Goal: Task Accomplishment & Management: Use online tool/utility

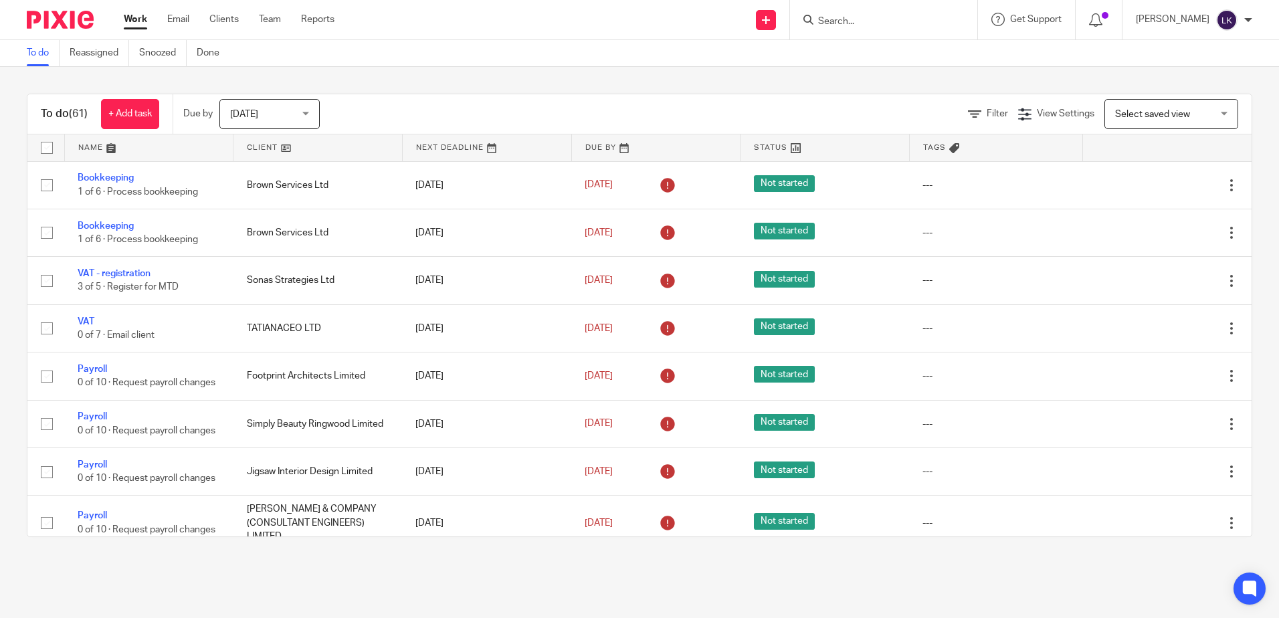
click at [830, 18] on input "Search" at bounding box center [877, 22] width 120 height 12
type input "iki"
click at [865, 54] on link at bounding box center [927, 57] width 226 height 31
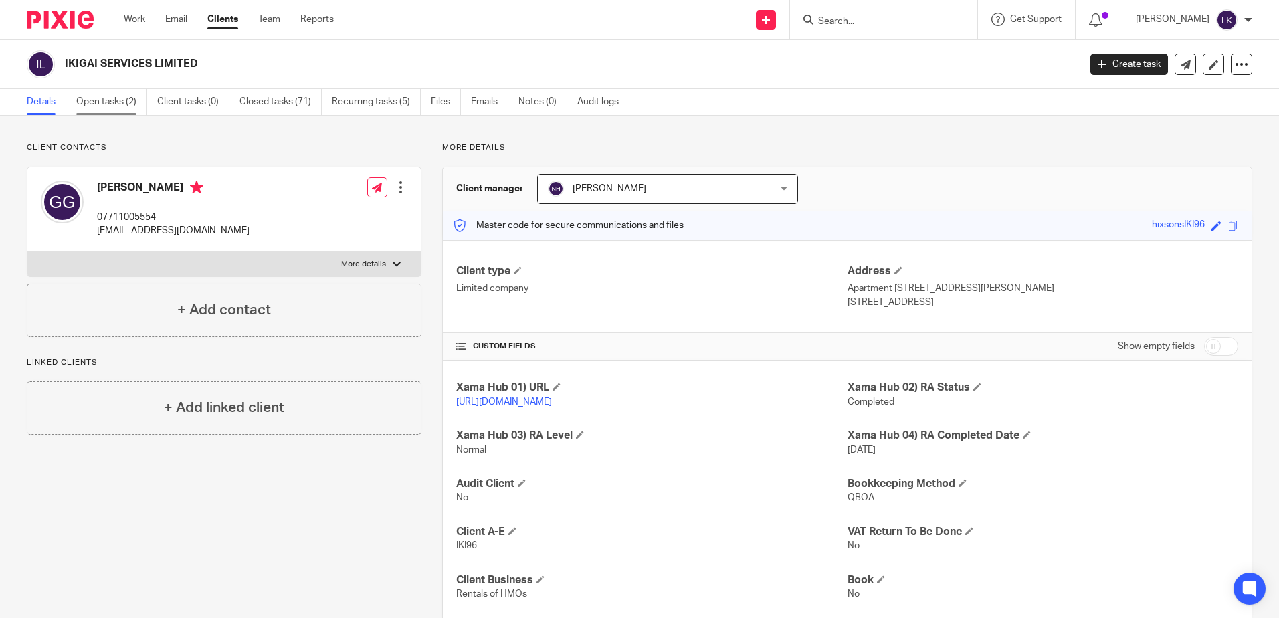
click at [107, 99] on link "Open tasks (2)" at bounding box center [111, 102] width 71 height 26
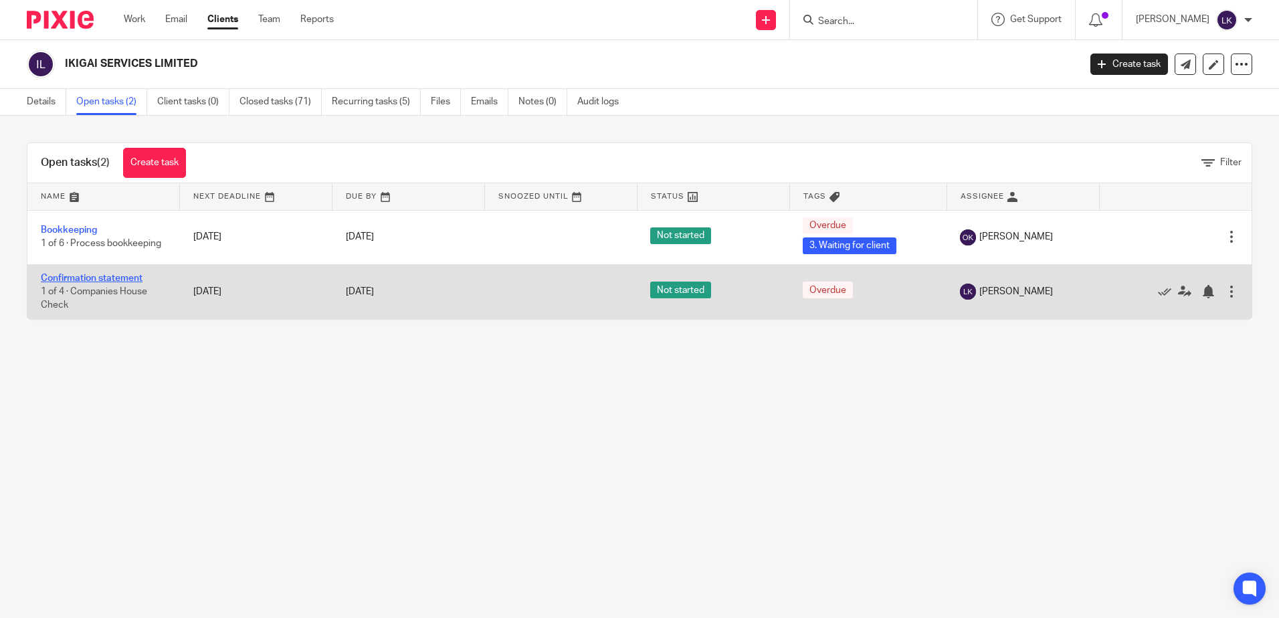
click at [83, 276] on link "Confirmation statement" at bounding box center [92, 278] width 102 height 9
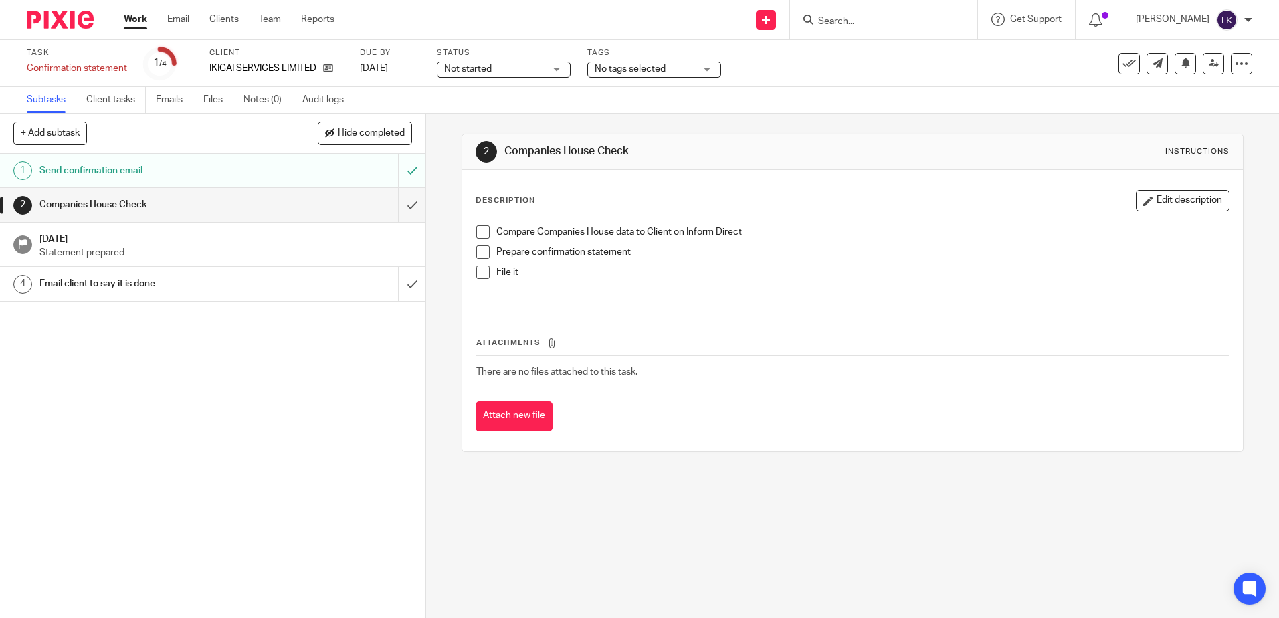
click at [476, 231] on span at bounding box center [482, 231] width 13 height 13
click at [485, 255] on span at bounding box center [482, 251] width 13 height 13
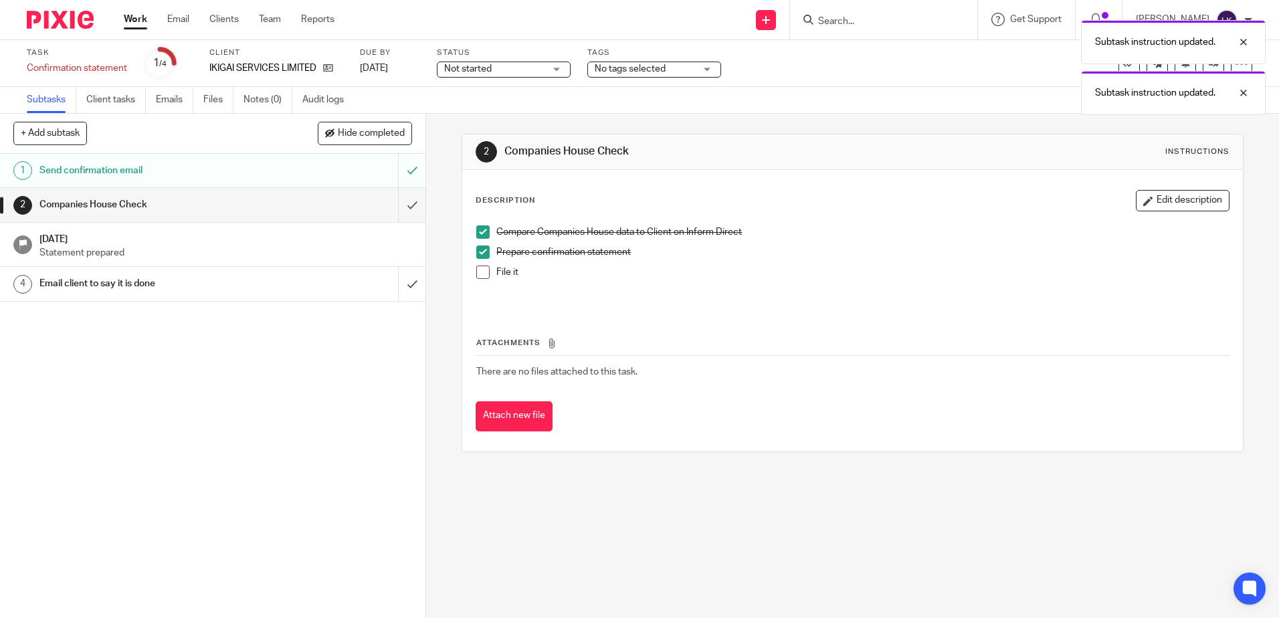
click at [476, 274] on span at bounding box center [482, 272] width 13 height 13
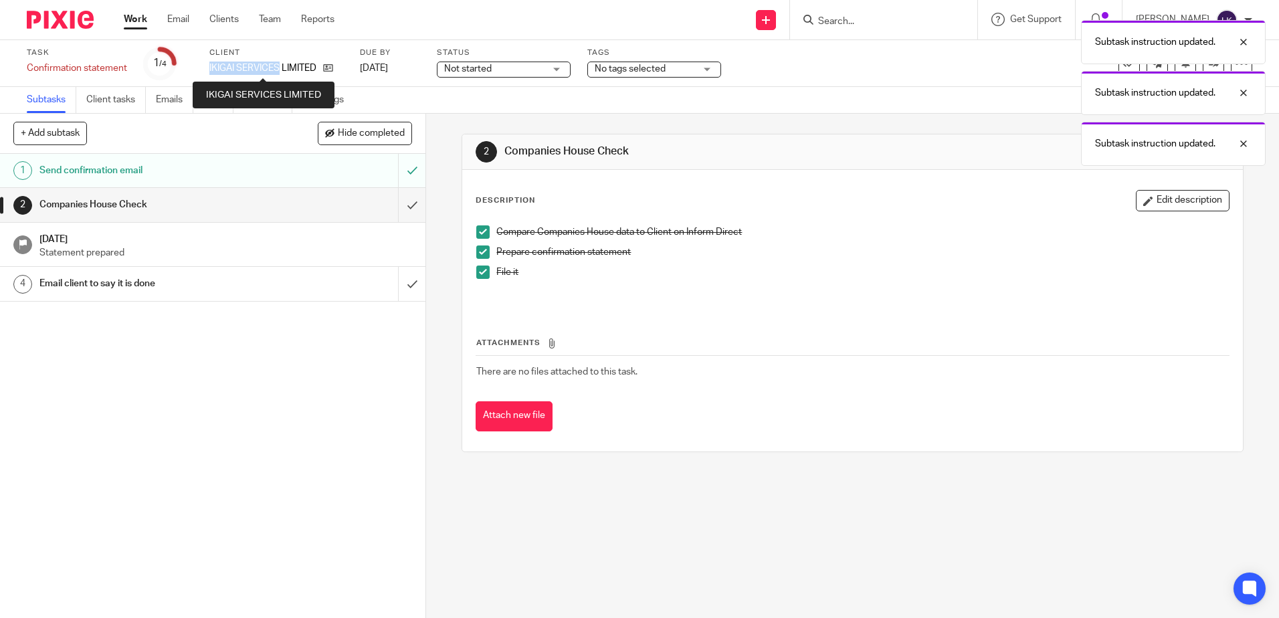
drag, startPoint x: 210, startPoint y: 64, endPoint x: 281, endPoint y: 66, distance: 70.9
click at [281, 66] on p "IKIGAI SERVICES LIMITED" at bounding box center [262, 68] width 107 height 13
copy p "IKIGAI SERVICES"
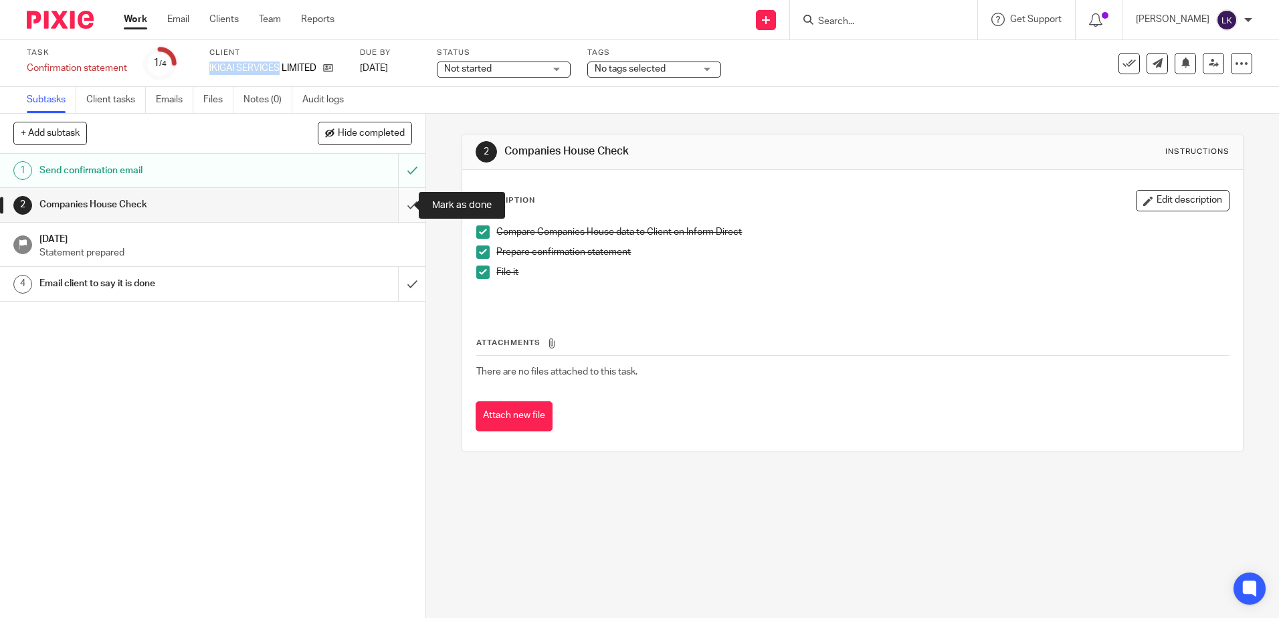
click at [395, 205] on input "submit" at bounding box center [212, 204] width 425 height 33
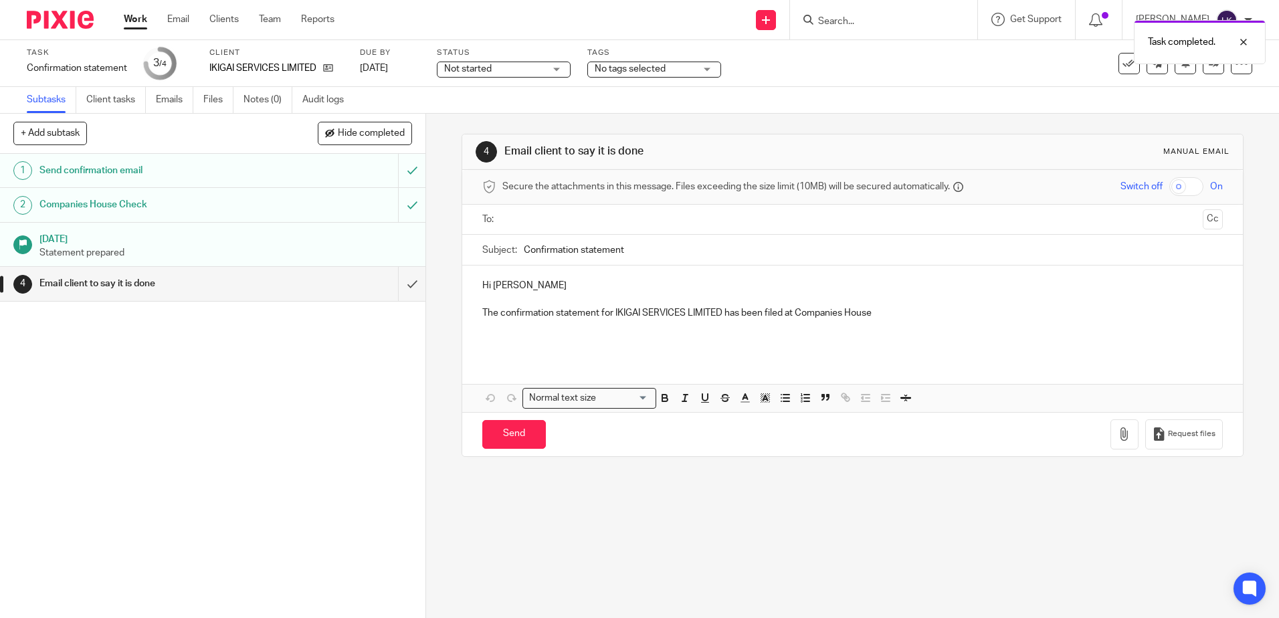
click at [488, 286] on p "Hi [PERSON_NAME]" at bounding box center [852, 285] width 740 height 13
click at [528, 284] on p "Hello [PERSON_NAME]" at bounding box center [852, 285] width 740 height 13
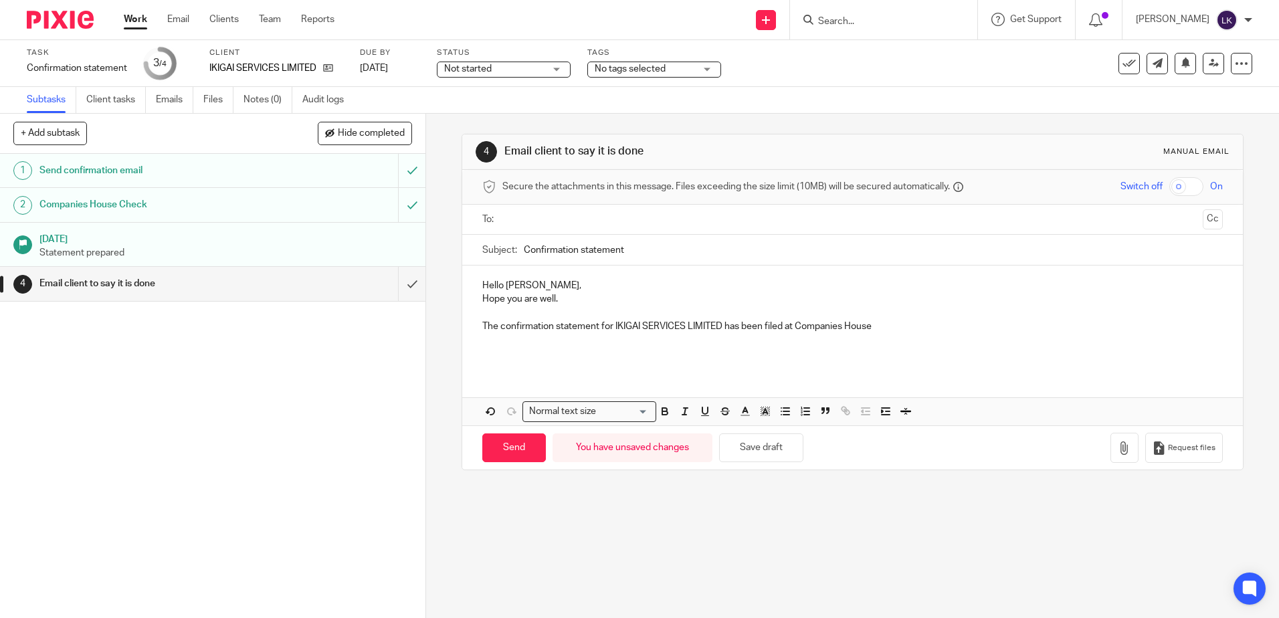
click at [484, 330] on p "The confirmation statement for IKIGAI SERVICES LIMITED has been filed at Compan…" at bounding box center [852, 326] width 740 height 13
drag, startPoint x: 1119, startPoint y: 324, endPoint x: 1060, endPoint y: 330, distance: 59.9
click at [1060, 330] on p "As I didn't hear from you and confirmtaon statement was due to file [DATE], I h…" at bounding box center [852, 326] width 740 height 13
click at [633, 327] on p "As I didn't hear from you and confirmtaon statement was due to file [DATE], I h…" at bounding box center [852, 326] width 740 height 13
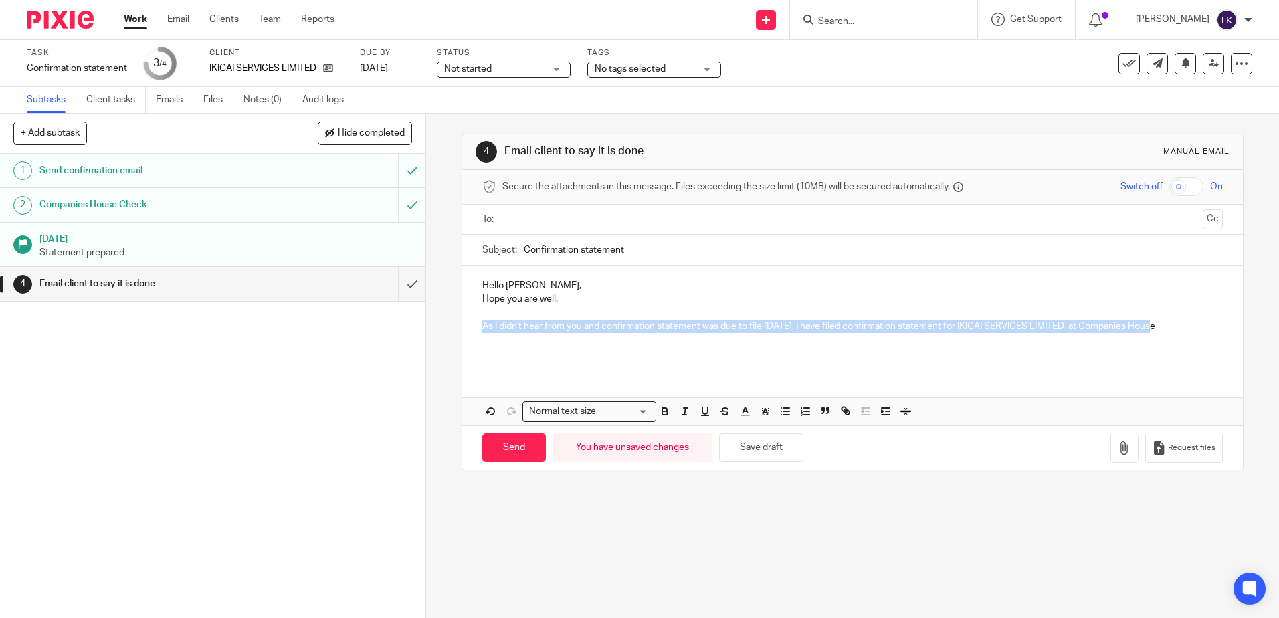
drag, startPoint x: 479, startPoint y: 328, endPoint x: 1169, endPoint y: 328, distance: 690.3
click at [1169, 328] on p "As I didn't hear from you and confirmation statement was due to file [DATE], I …" at bounding box center [852, 326] width 740 height 13
copy p "As I didn't hear from you and confirmation statement was due to file today, I h…"
drag, startPoint x: 499, startPoint y: 324, endPoint x: 486, endPoint y: 324, distance: 12.7
click at [498, 324] on p "As I didn't hear from you and confirmation statement was due to file today, I h…" at bounding box center [852, 326] width 740 height 13
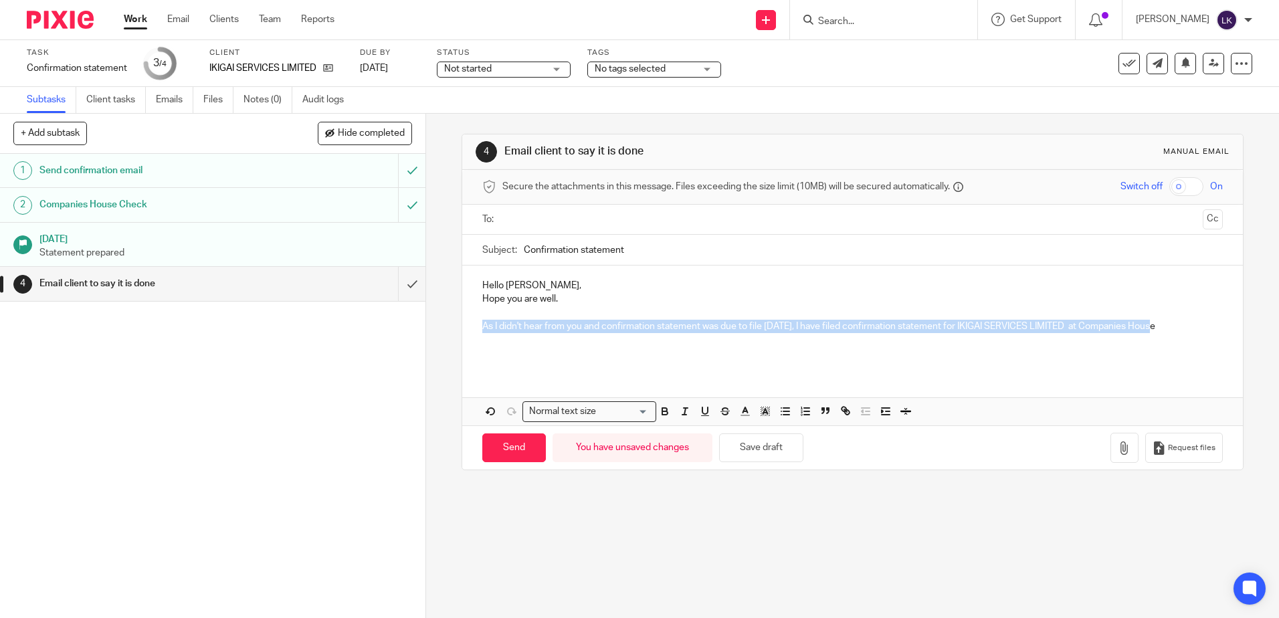
click at [484, 324] on p "As I didn't hear from you and confirmation statement was due to file today, I h…" at bounding box center [852, 326] width 740 height 13
drag, startPoint x: 480, startPoint y: 322, endPoint x: 1177, endPoint y: 329, distance: 697.0
click at [1177, 329] on p "As I didn't hear from you and confirmation statement was due to file today, I h…" at bounding box center [852, 326] width 740 height 13
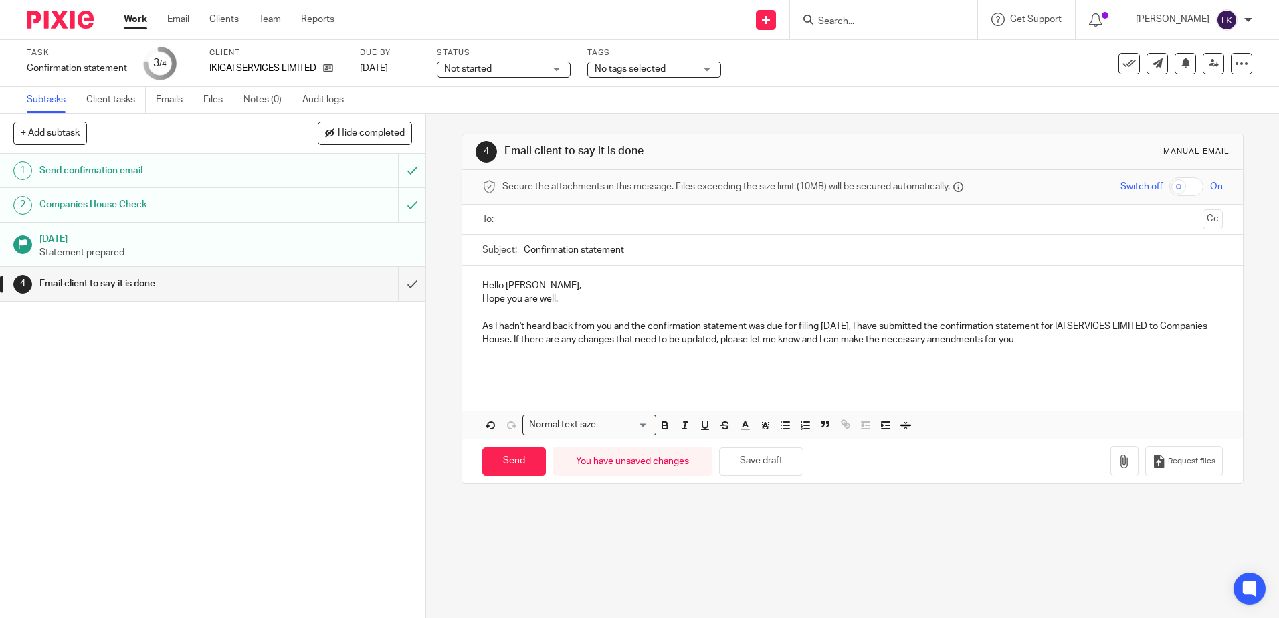
click at [1051, 325] on p "As I hadn't heard back from you and the confirmation statement was due for fili…" at bounding box center [852, 333] width 740 height 27
click at [1071, 339] on p "As I hadn't heard back from you and the confirmation statement was due for fili…" at bounding box center [852, 333] width 740 height 27
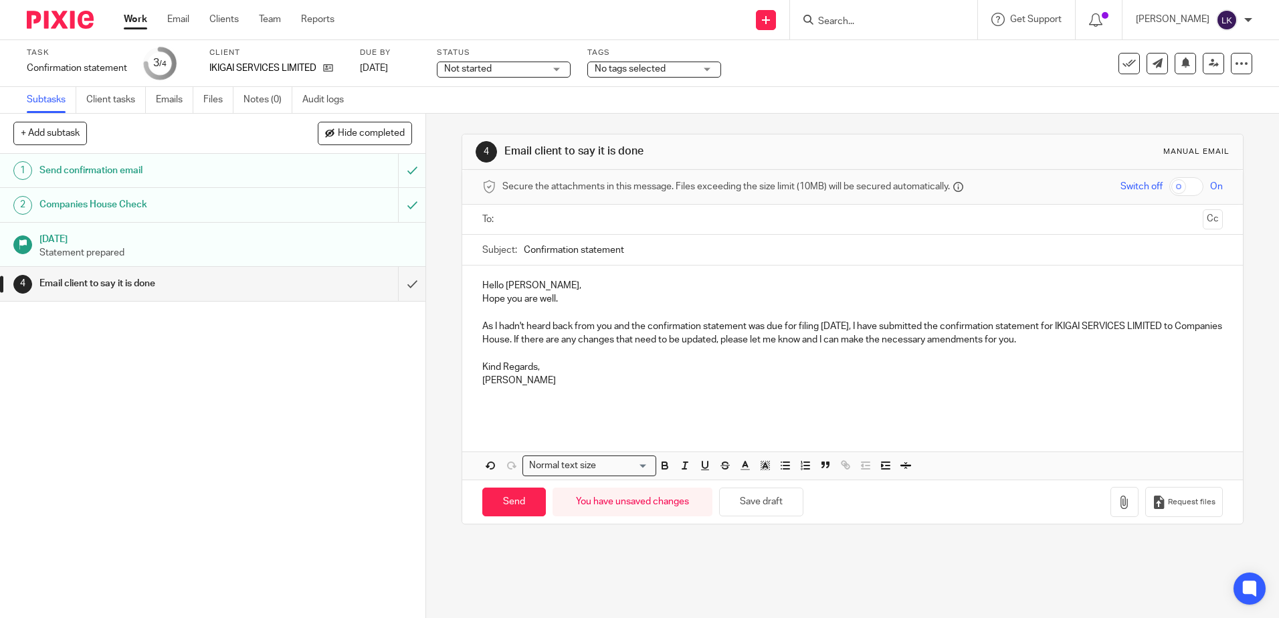
click at [535, 221] on input "text" at bounding box center [852, 219] width 690 height 15
click at [500, 497] on input "Send" at bounding box center [514, 505] width 64 height 29
type input "Sent"
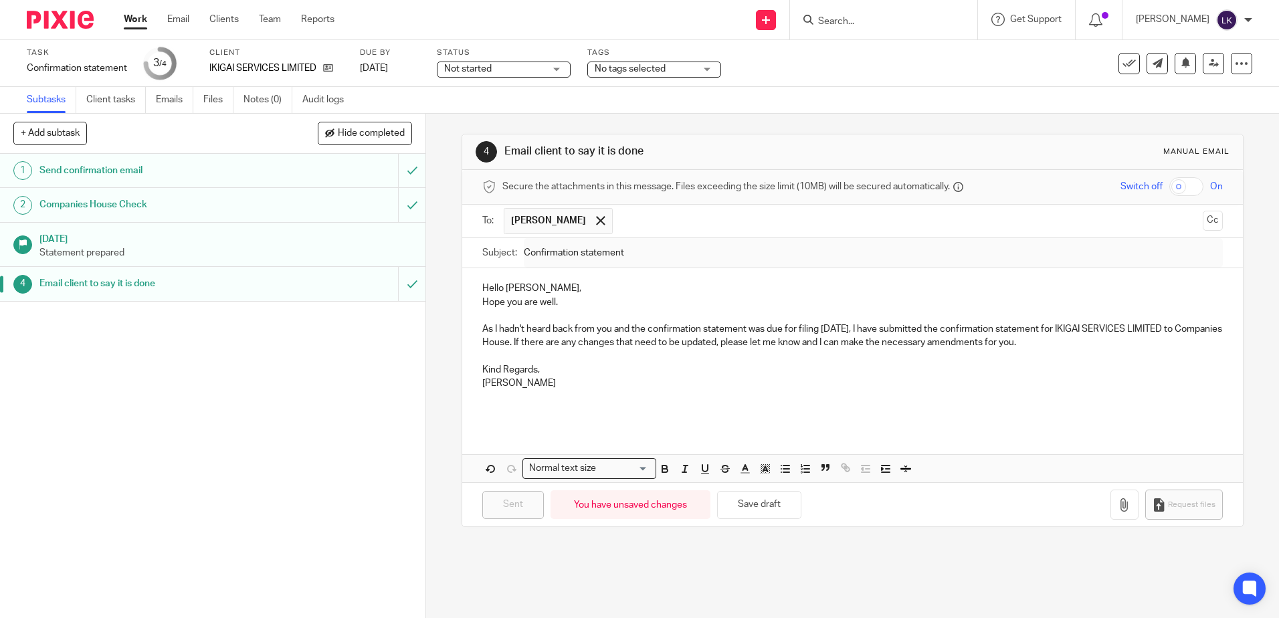
click at [134, 17] on link "Work" at bounding box center [135, 19] width 23 height 13
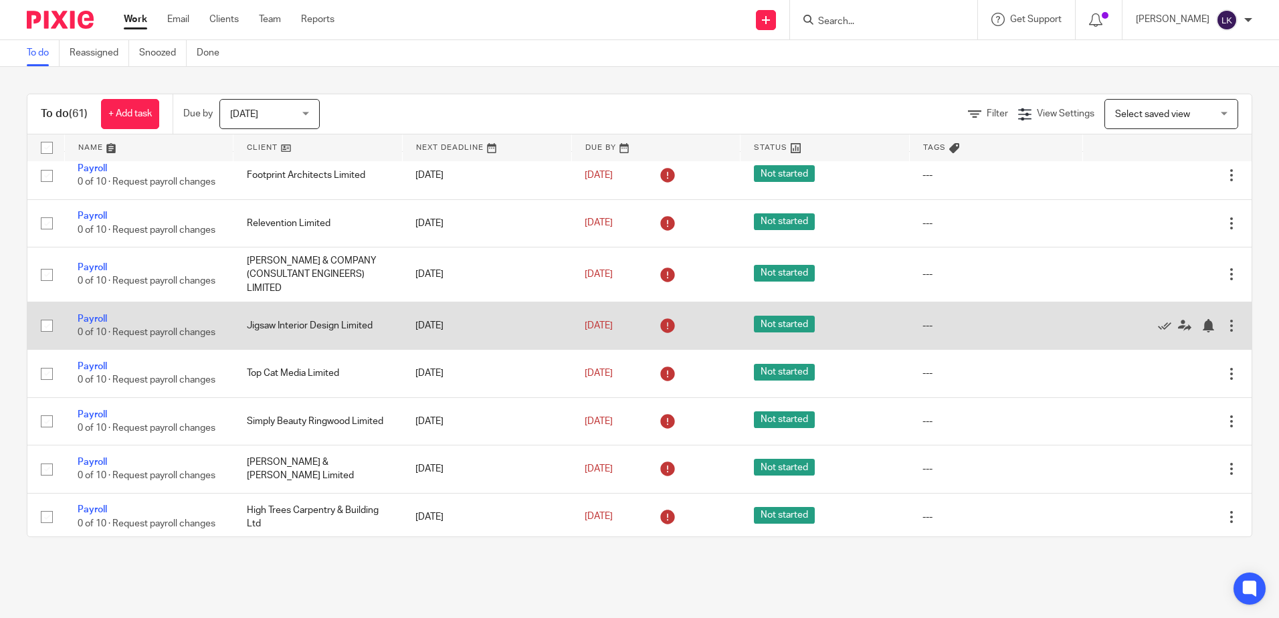
scroll to position [268, 0]
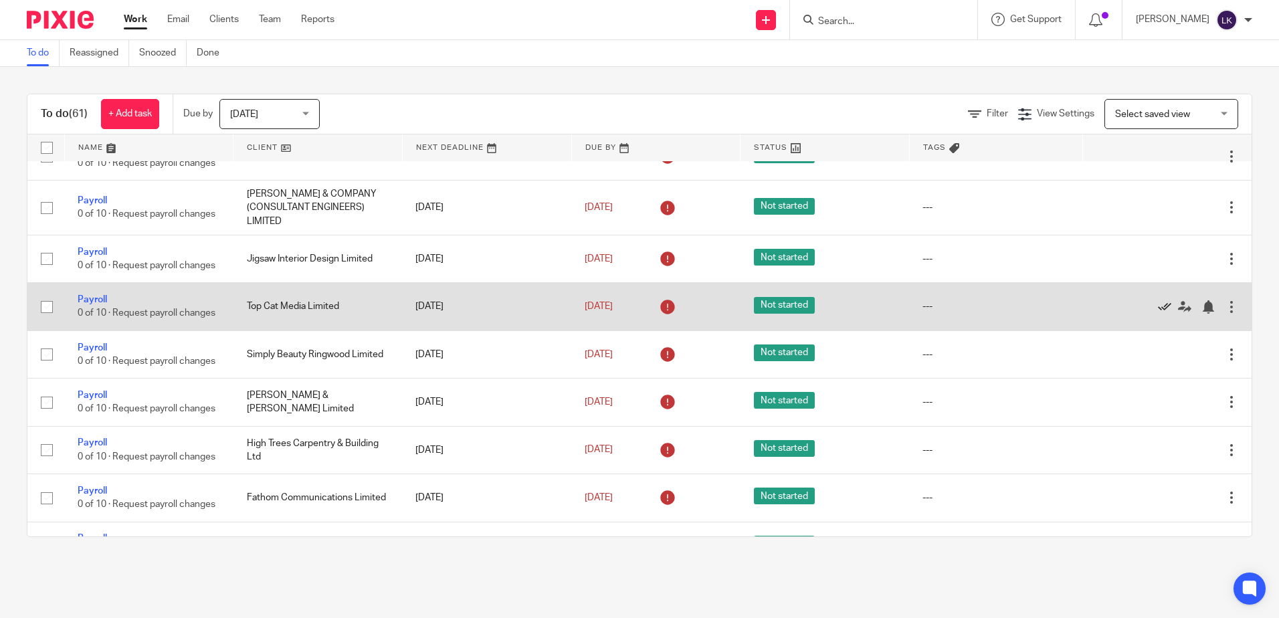
click at [1158, 314] on icon at bounding box center [1164, 306] width 13 height 13
